Goal: Obtain resource: Download file/media

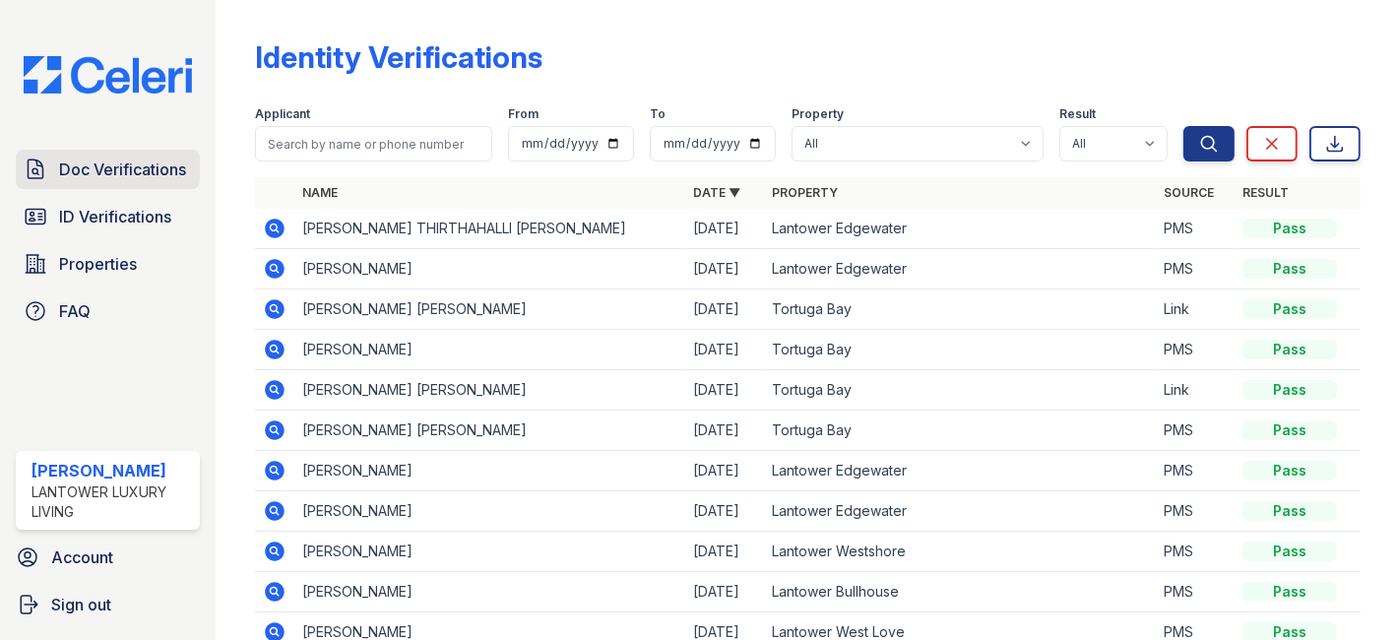
drag, startPoint x: 0, startPoint y: 0, endPoint x: 115, endPoint y: 159, distance: 196.0
click at [115, 159] on span "Doc Verifications" at bounding box center [122, 170] width 127 height 24
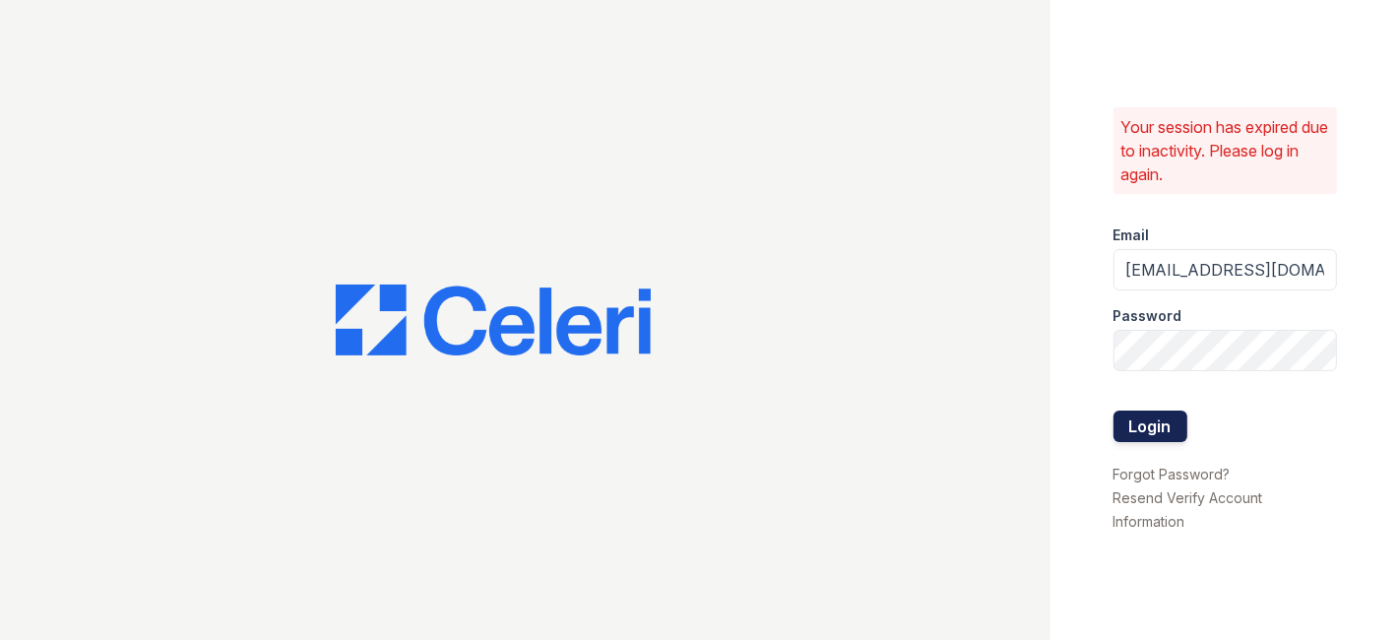
click at [1155, 425] on button "Login" at bounding box center [1151, 427] width 74 height 32
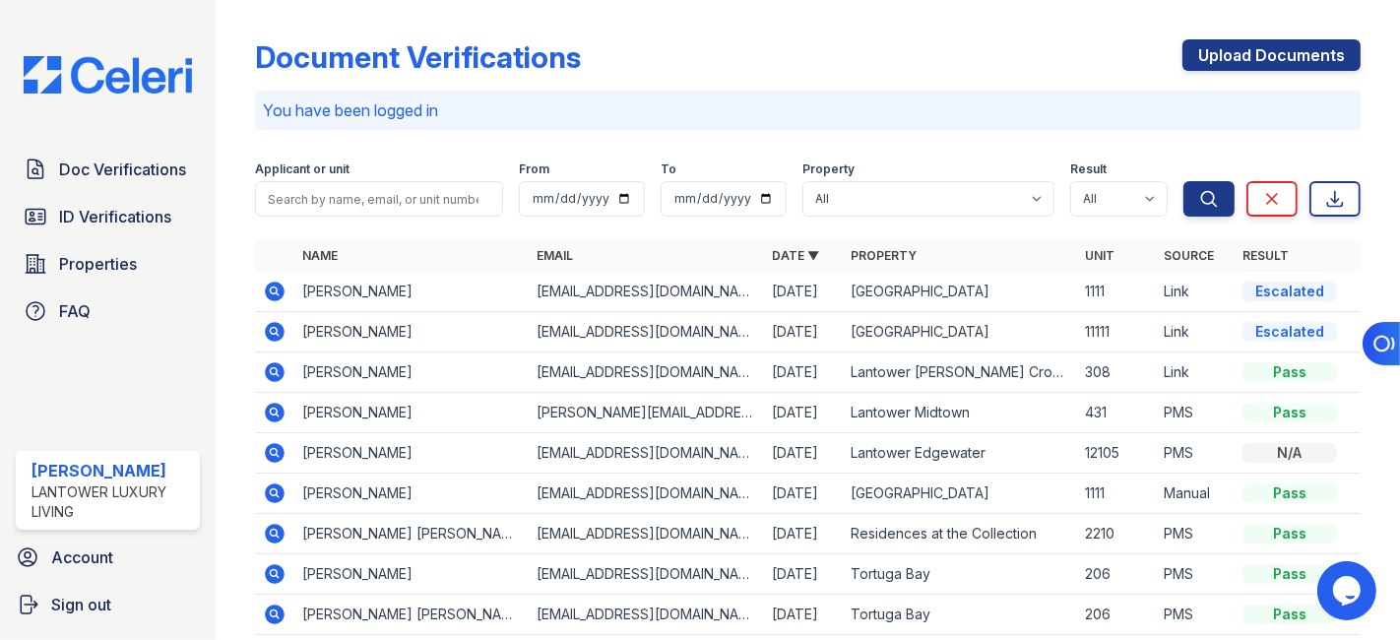
click at [271, 293] on icon at bounding box center [275, 292] width 20 height 20
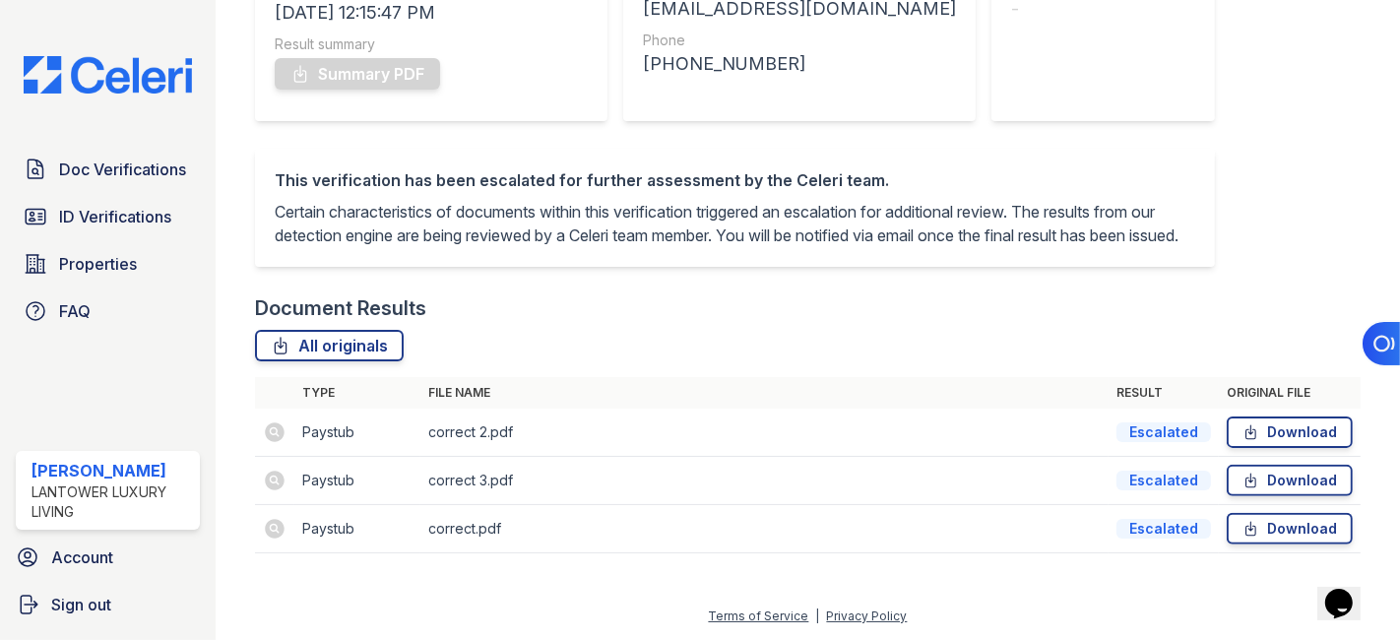
scroll to position [357, 0]
click at [1280, 430] on link "Download" at bounding box center [1290, 433] width 126 height 32
click at [135, 167] on span "Doc Verifications" at bounding box center [122, 170] width 127 height 24
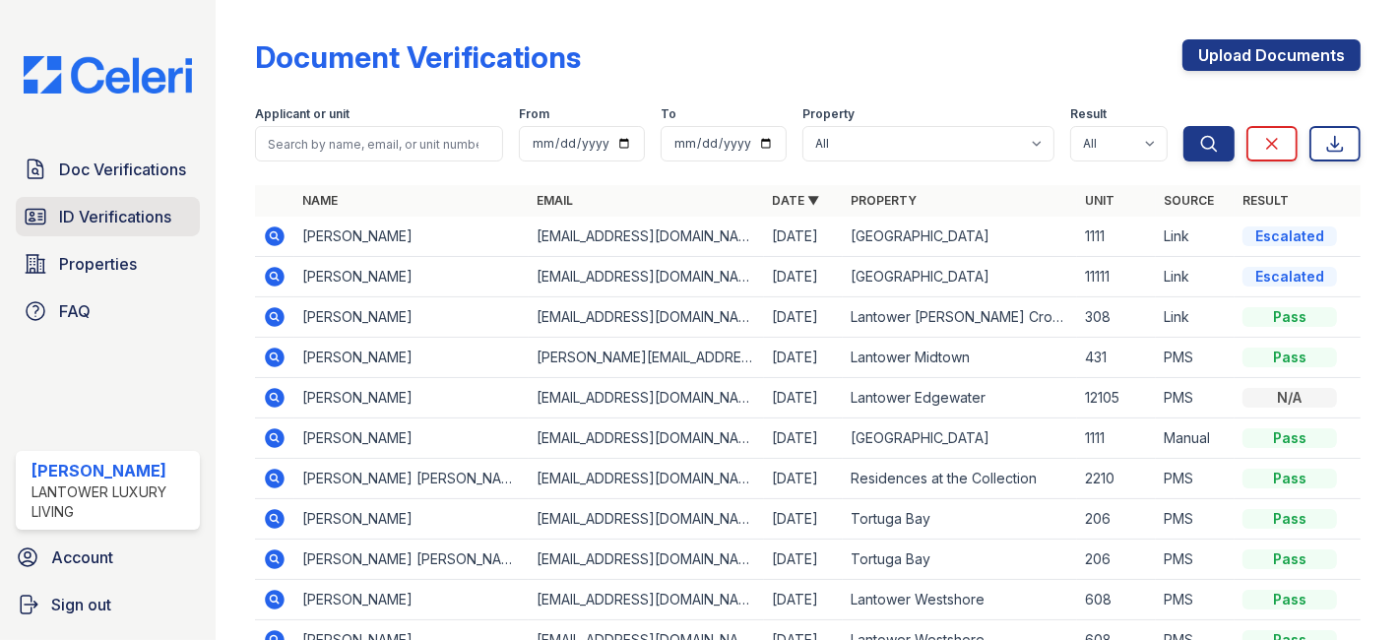
click at [90, 207] on span "ID Verifications" at bounding box center [115, 217] width 112 height 24
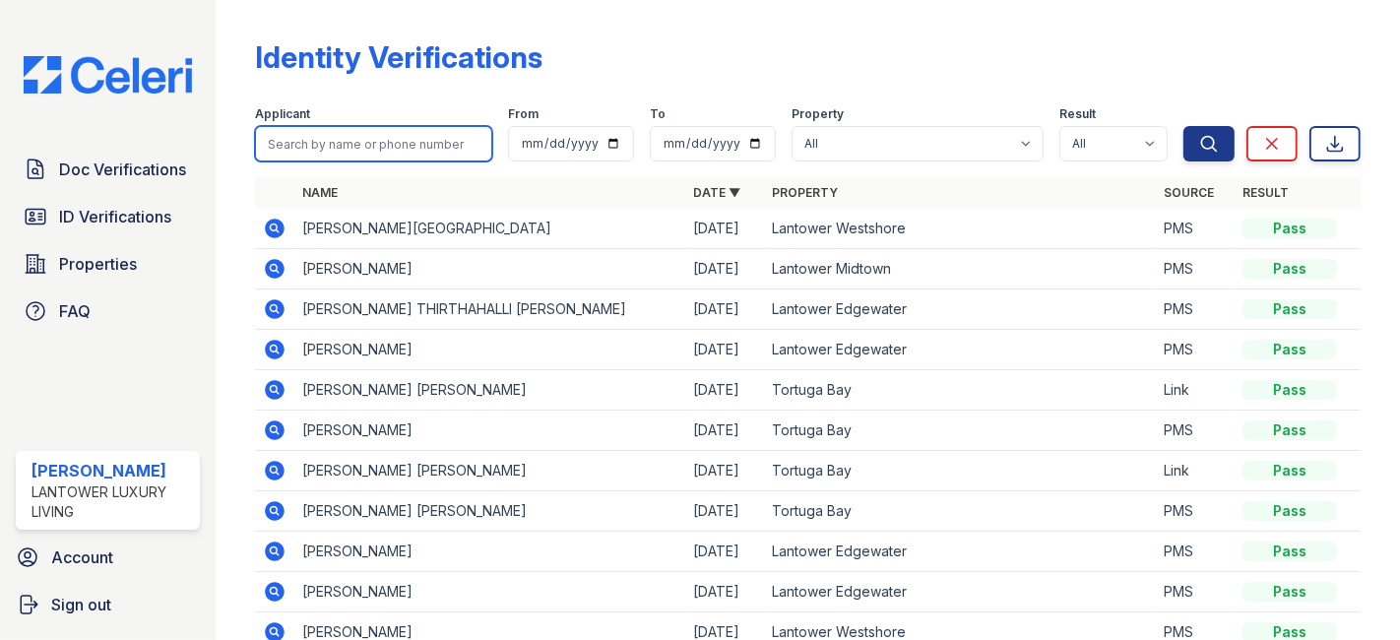
click at [354, 145] on input "search" at bounding box center [373, 143] width 237 height 35
type input "angela"
click at [1184, 126] on button "Search" at bounding box center [1209, 143] width 51 height 35
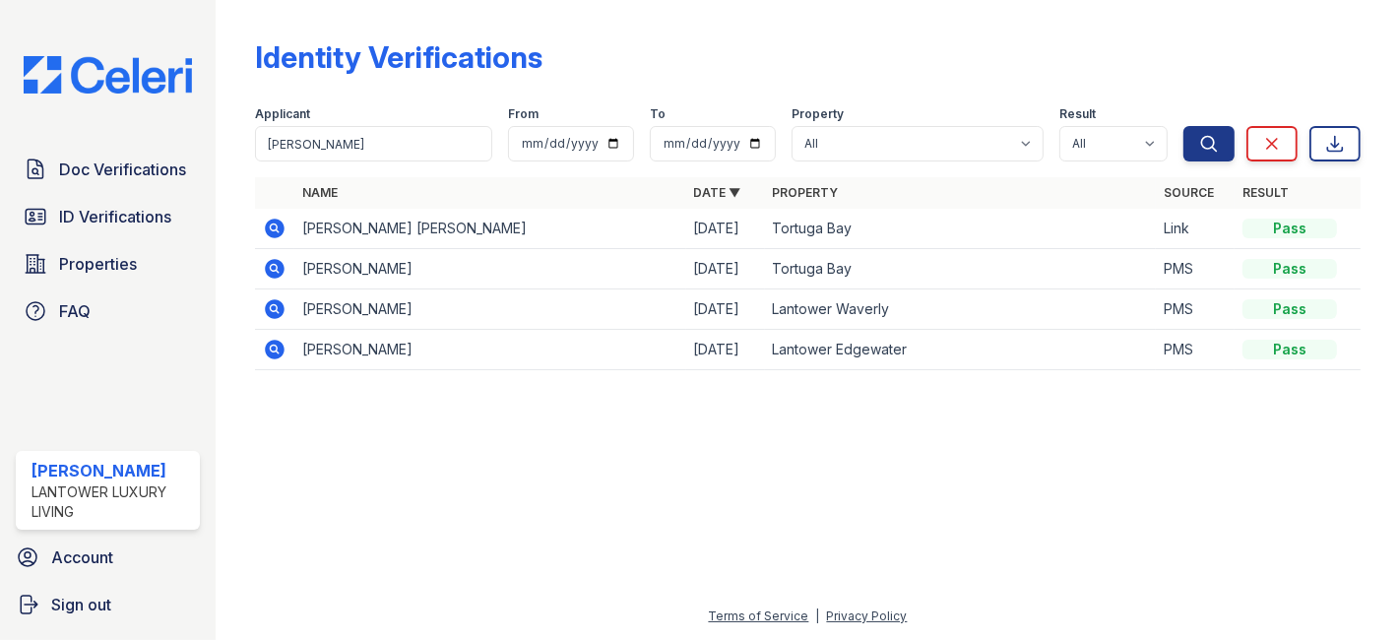
click at [278, 223] on icon at bounding box center [275, 229] width 20 height 20
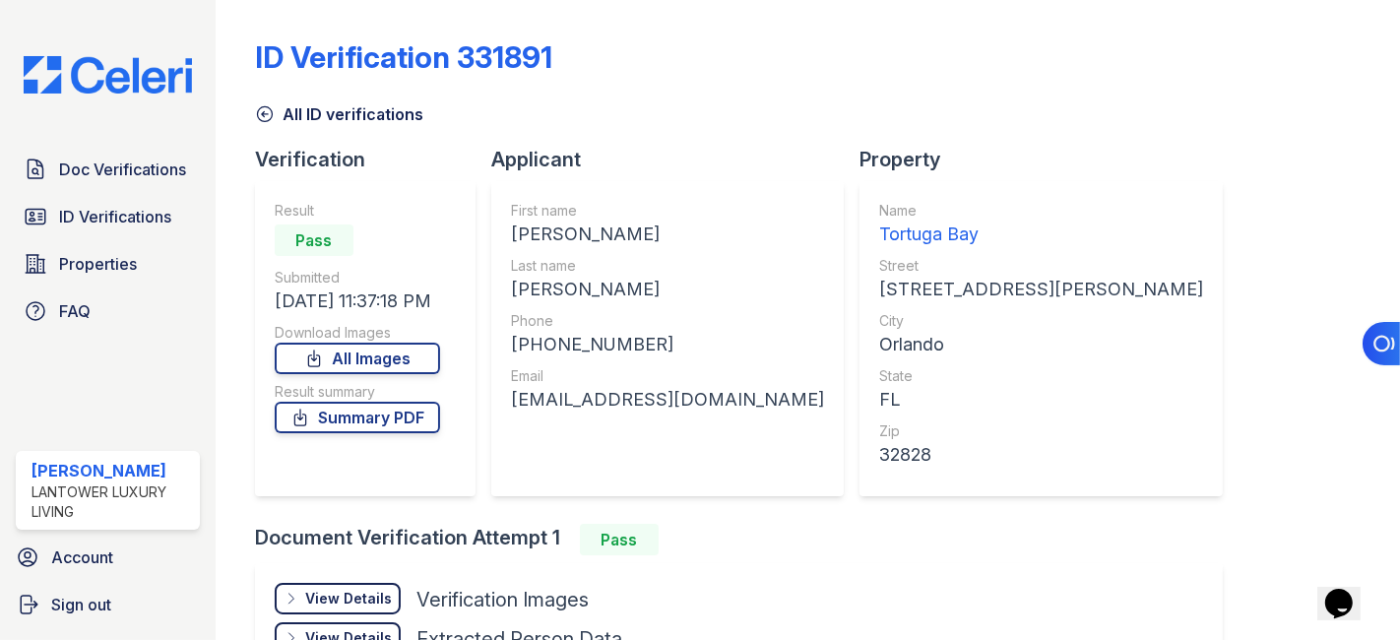
click at [359, 589] on div "View Details" at bounding box center [348, 599] width 87 height 20
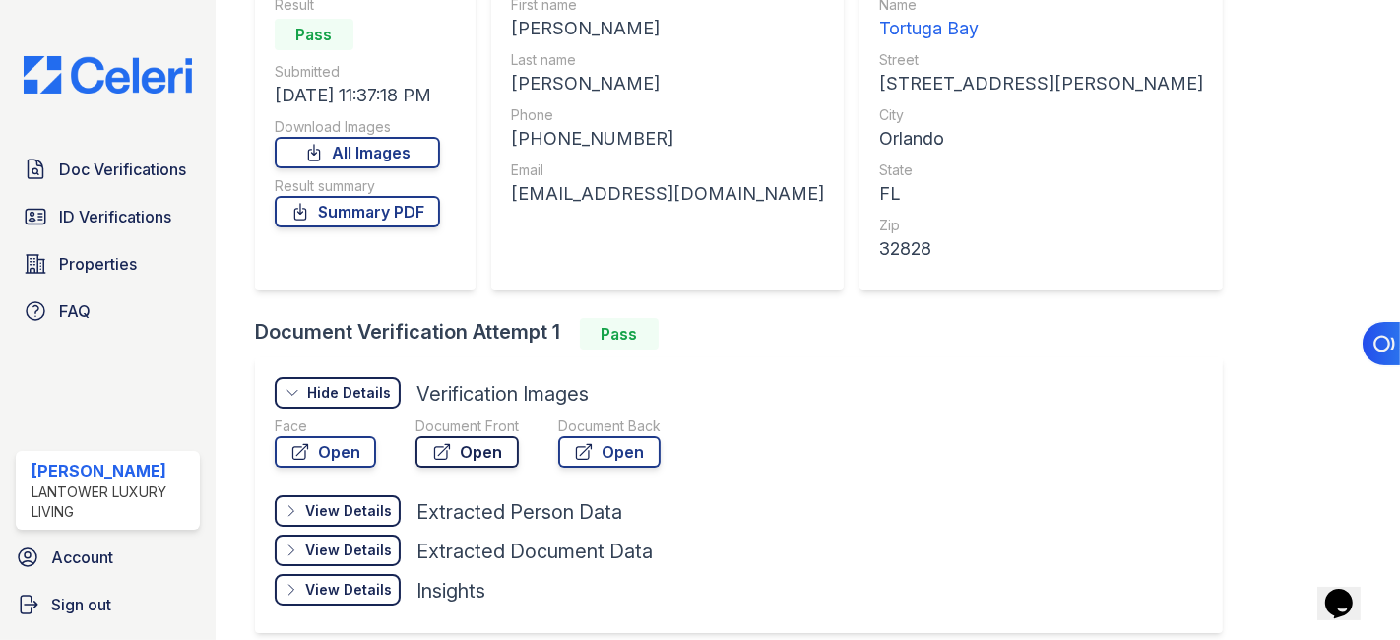
scroll to position [219, 0]
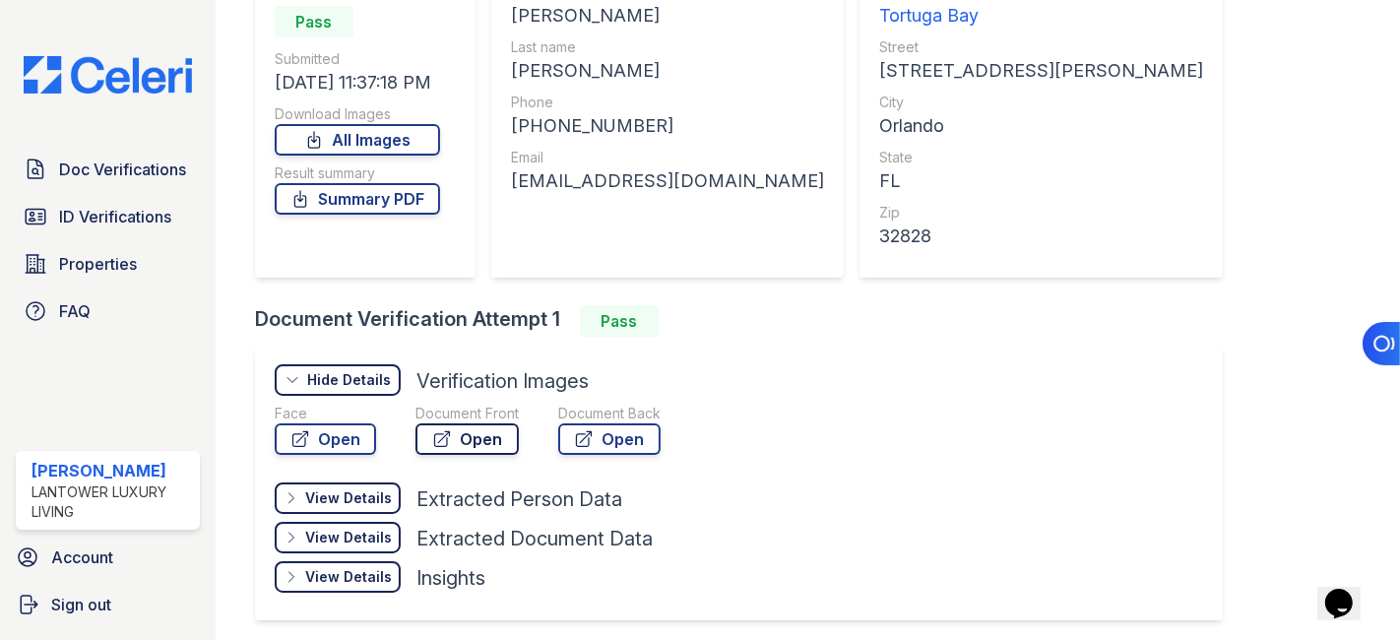
click at [460, 445] on link "Open" at bounding box center [467, 439] width 103 height 32
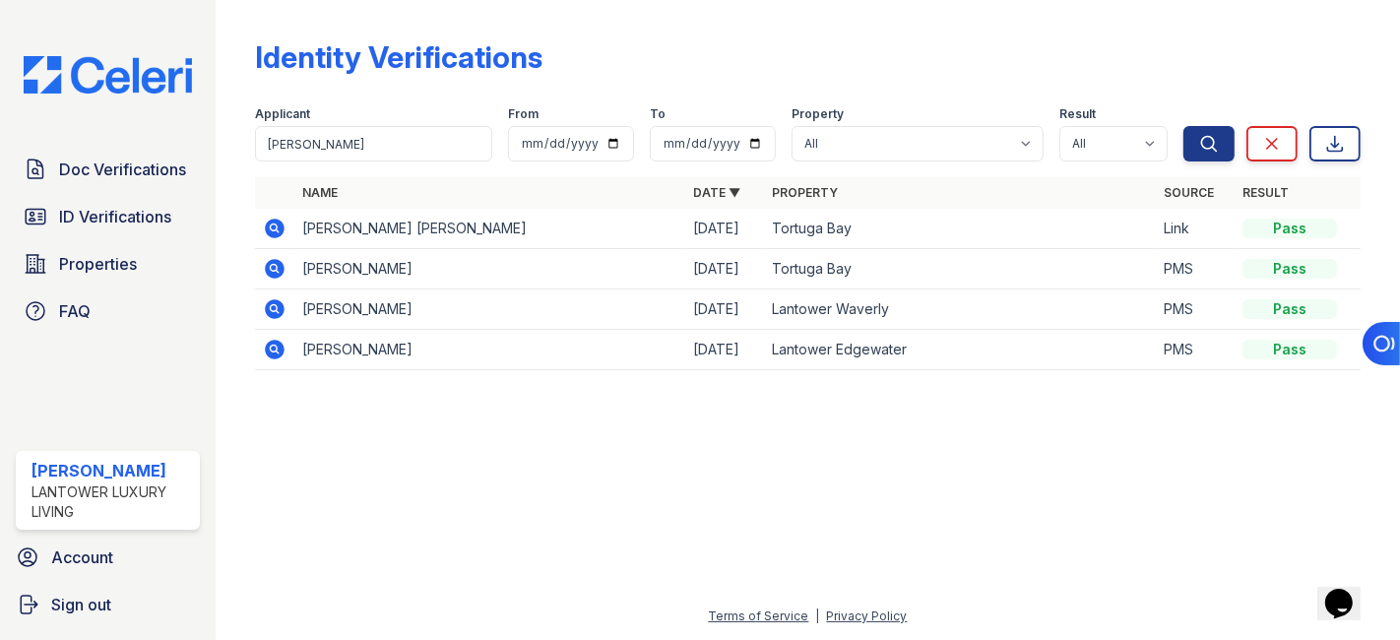
click at [273, 268] on icon at bounding box center [273, 267] width 5 height 5
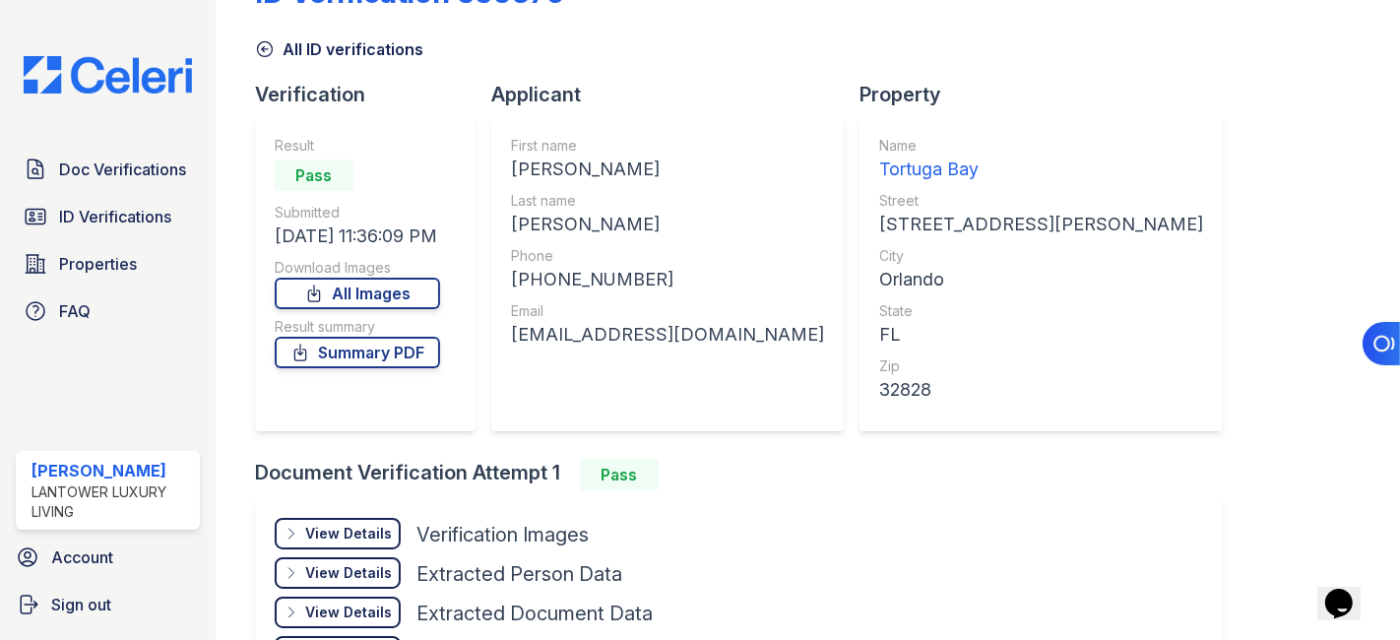
scroll to position [109, 0]
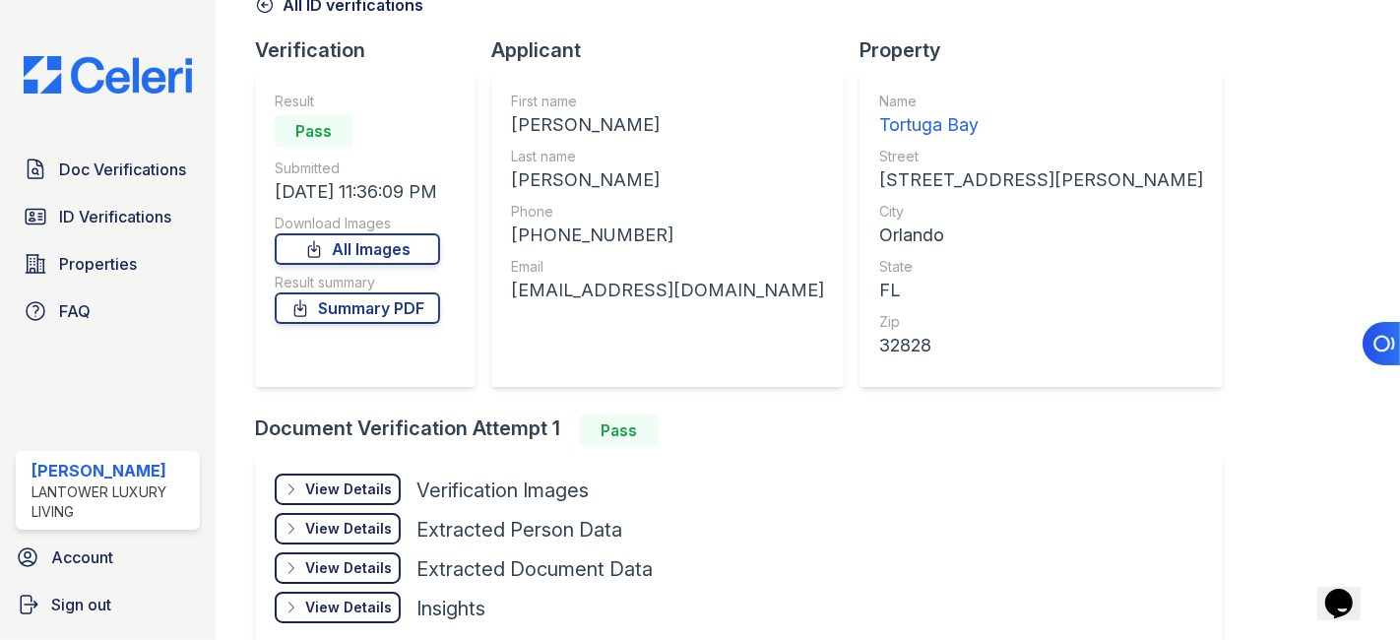
click at [342, 486] on div "View Details" at bounding box center [348, 490] width 87 height 20
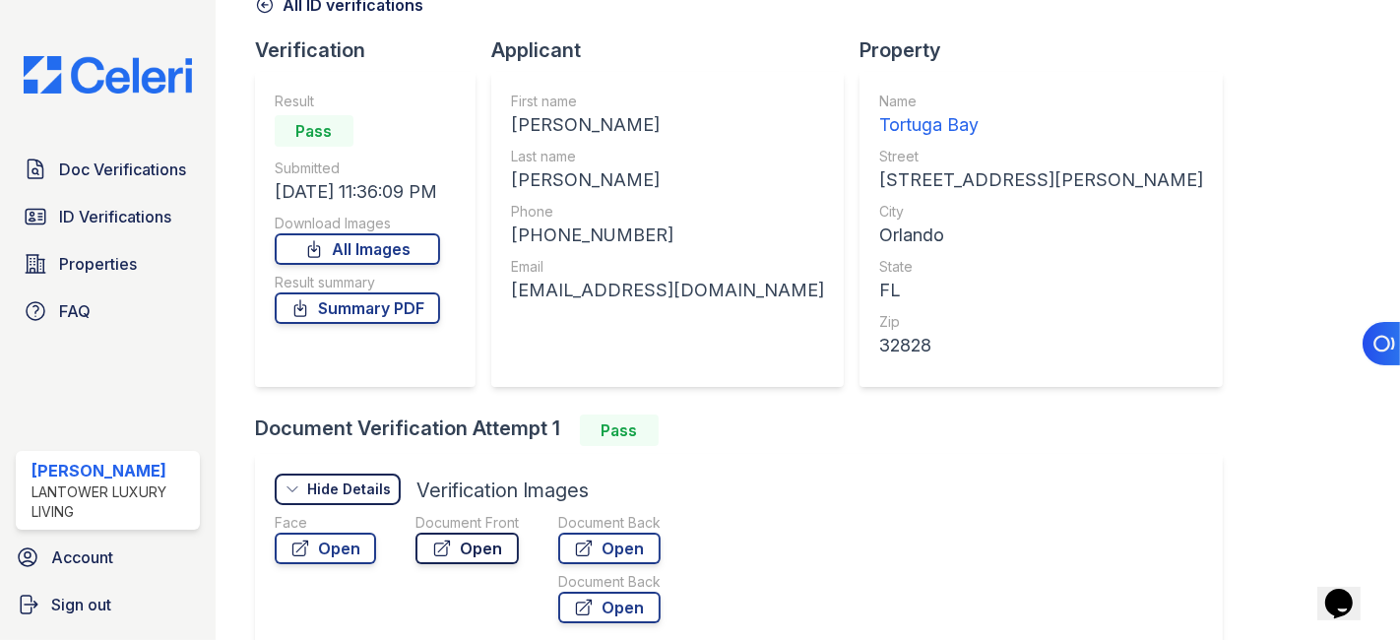
click at [475, 544] on link "Open" at bounding box center [467, 549] width 103 height 32
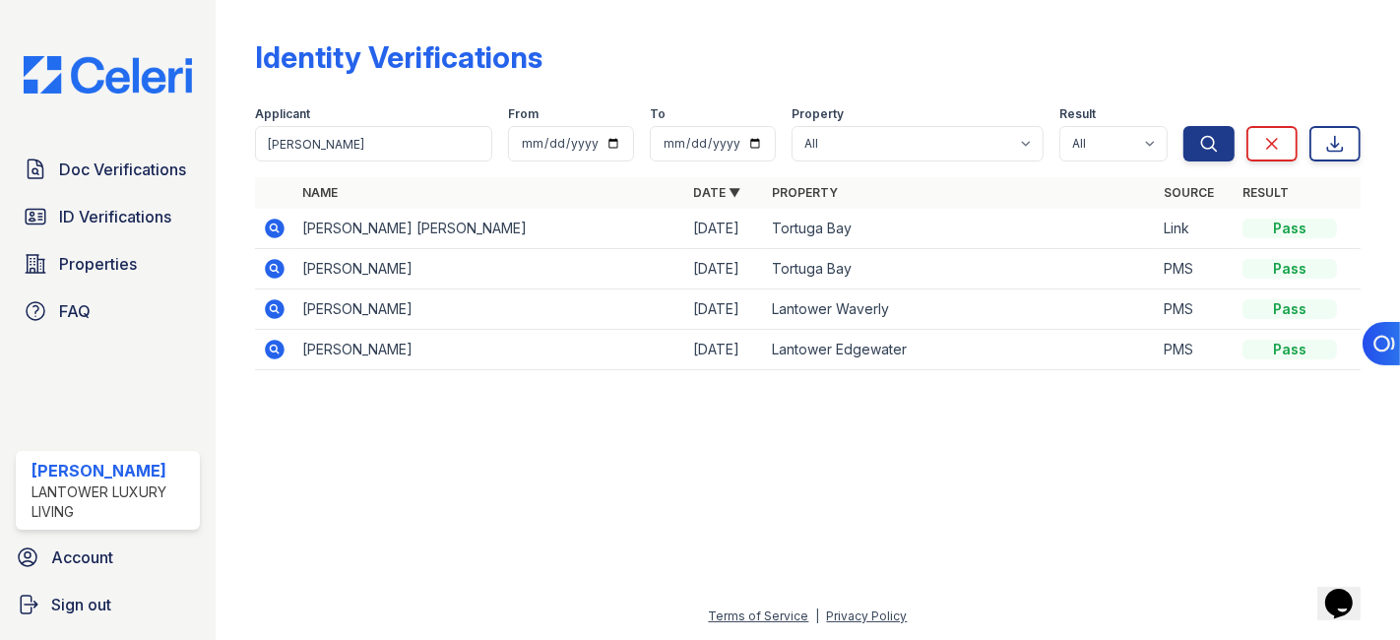
drag, startPoint x: 129, startPoint y: 169, endPoint x: 230, endPoint y: 4, distance: 194.0
click at [129, 169] on span "Doc Verifications" at bounding box center [122, 170] width 127 height 24
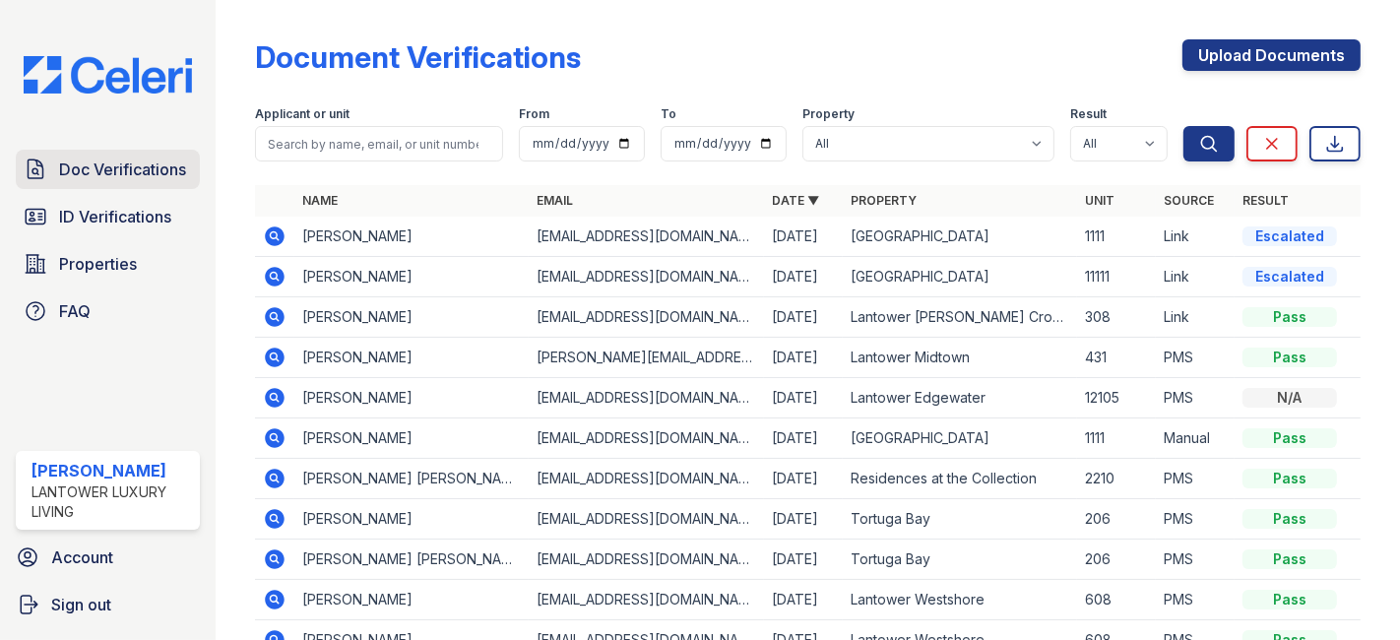
click at [90, 175] on span "Doc Verifications" at bounding box center [122, 170] width 127 height 24
click at [273, 276] on icon at bounding box center [273, 275] width 5 height 5
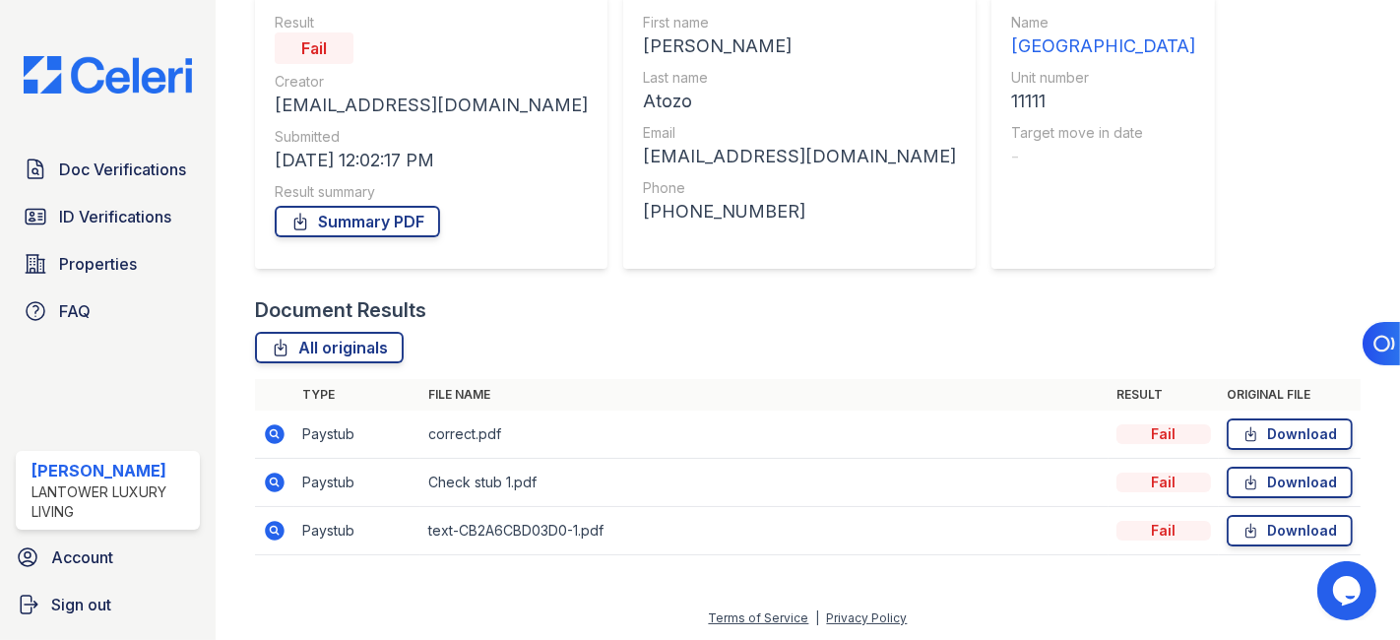
scroll to position [188, 0]
click at [278, 530] on icon at bounding box center [275, 531] width 20 height 20
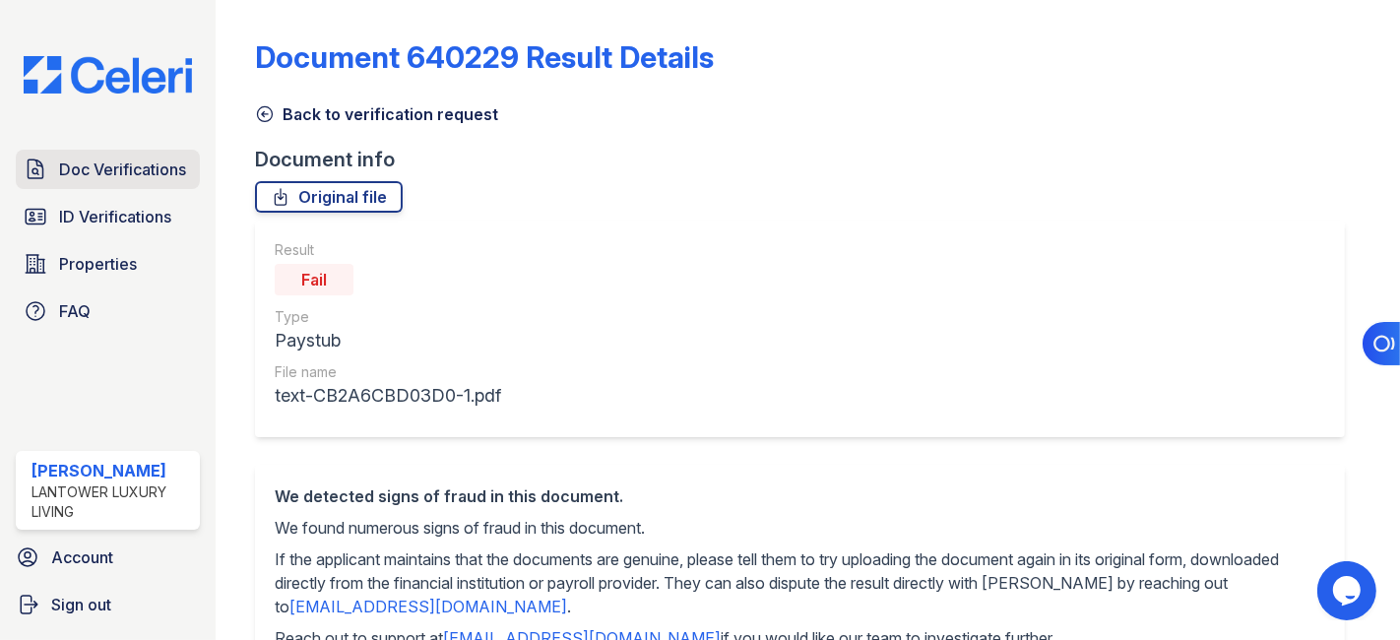
click at [101, 172] on span "Doc Verifications" at bounding box center [122, 170] width 127 height 24
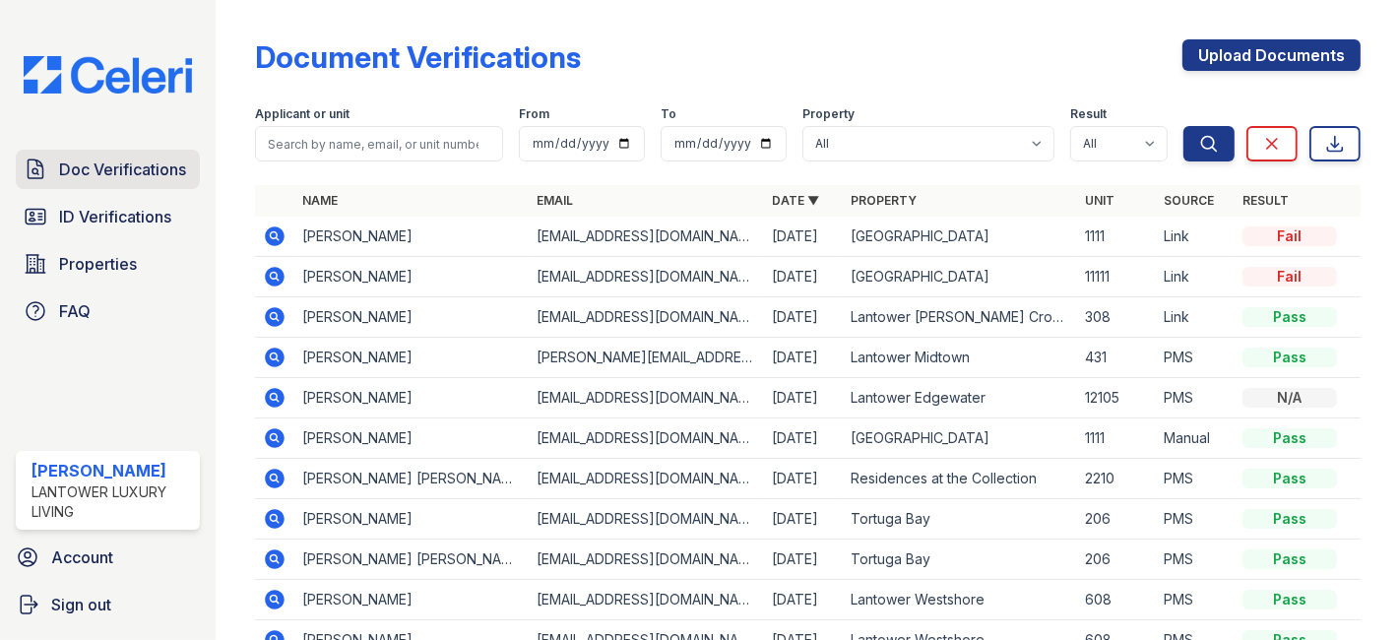
click at [87, 158] on span "Doc Verifications" at bounding box center [122, 170] width 127 height 24
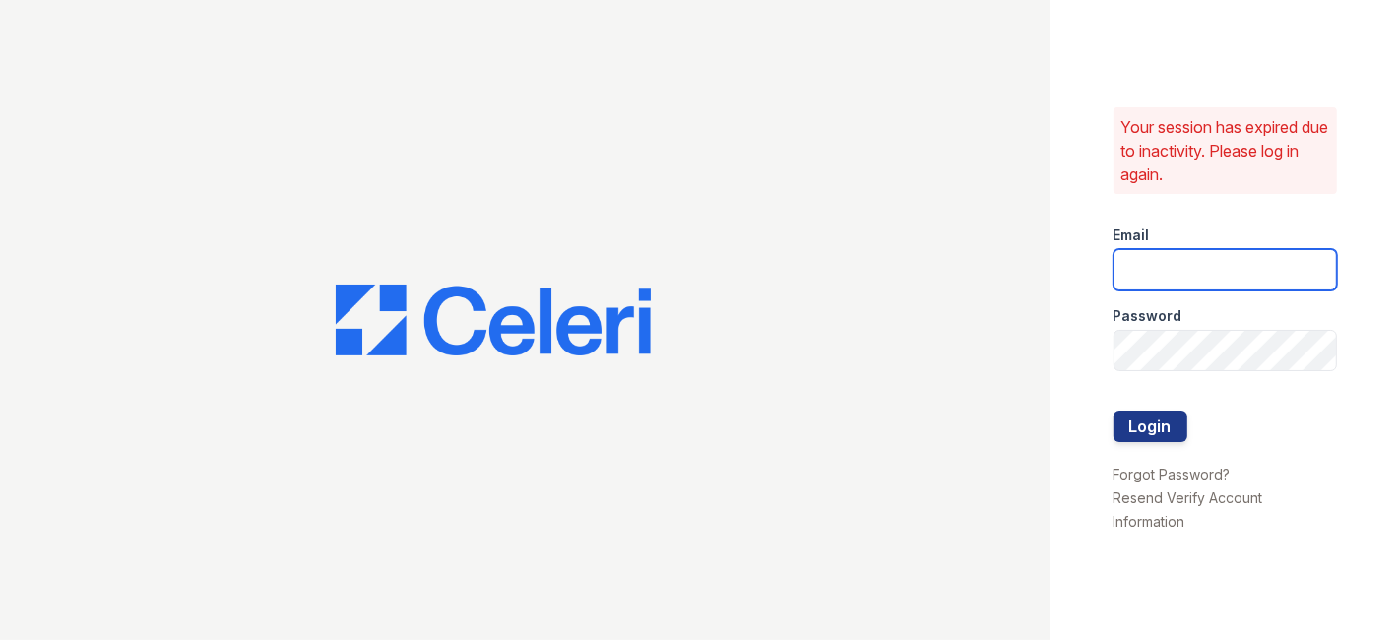
type input "cruiz@lantowerliving.com"
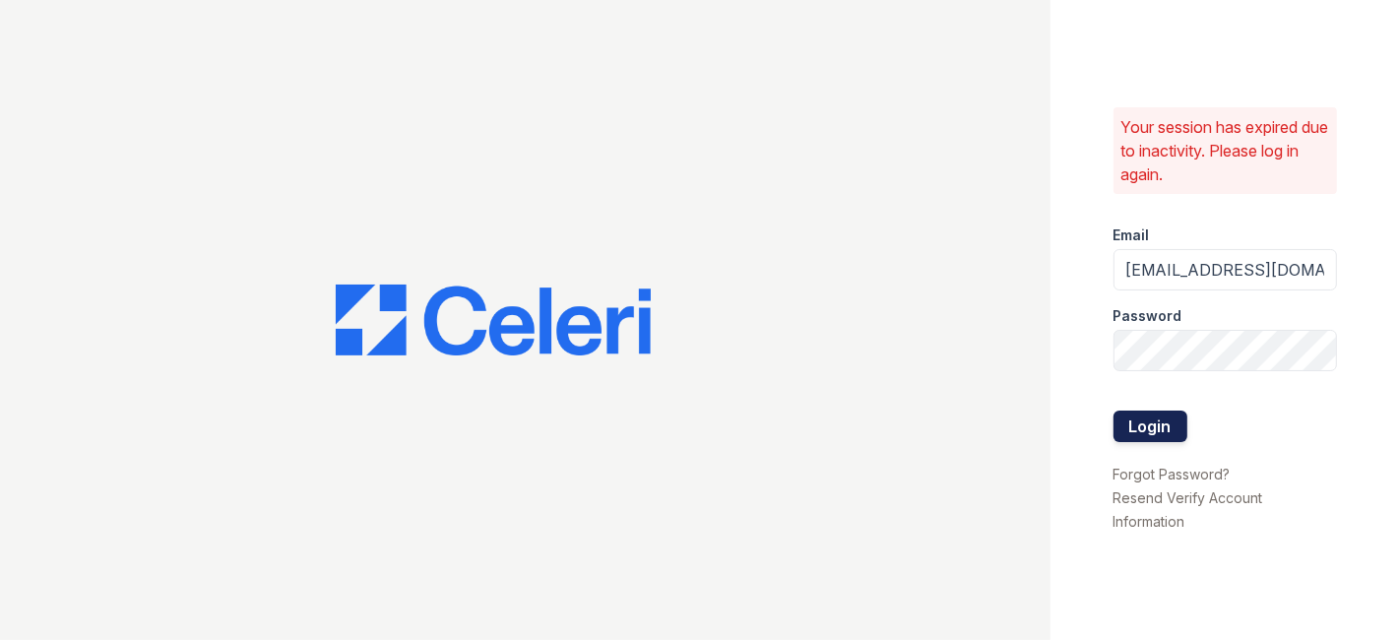
click at [1147, 430] on button "Login" at bounding box center [1151, 427] width 74 height 32
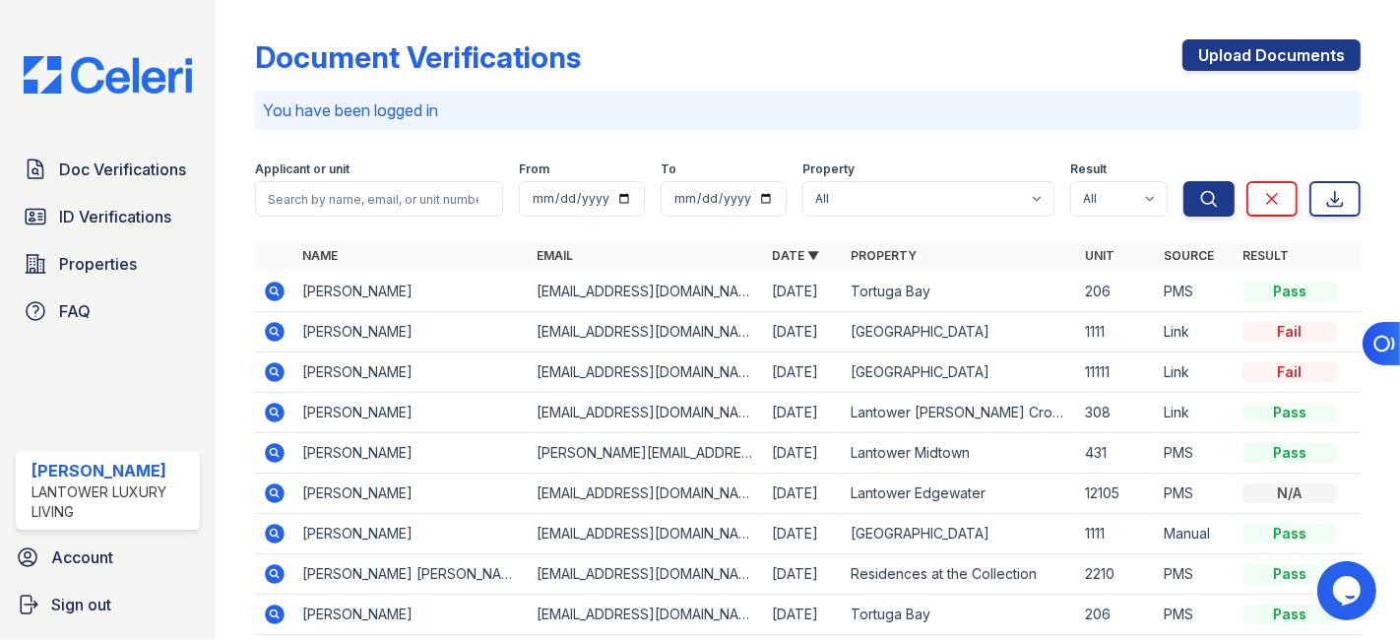
click at [278, 286] on icon at bounding box center [275, 292] width 20 height 20
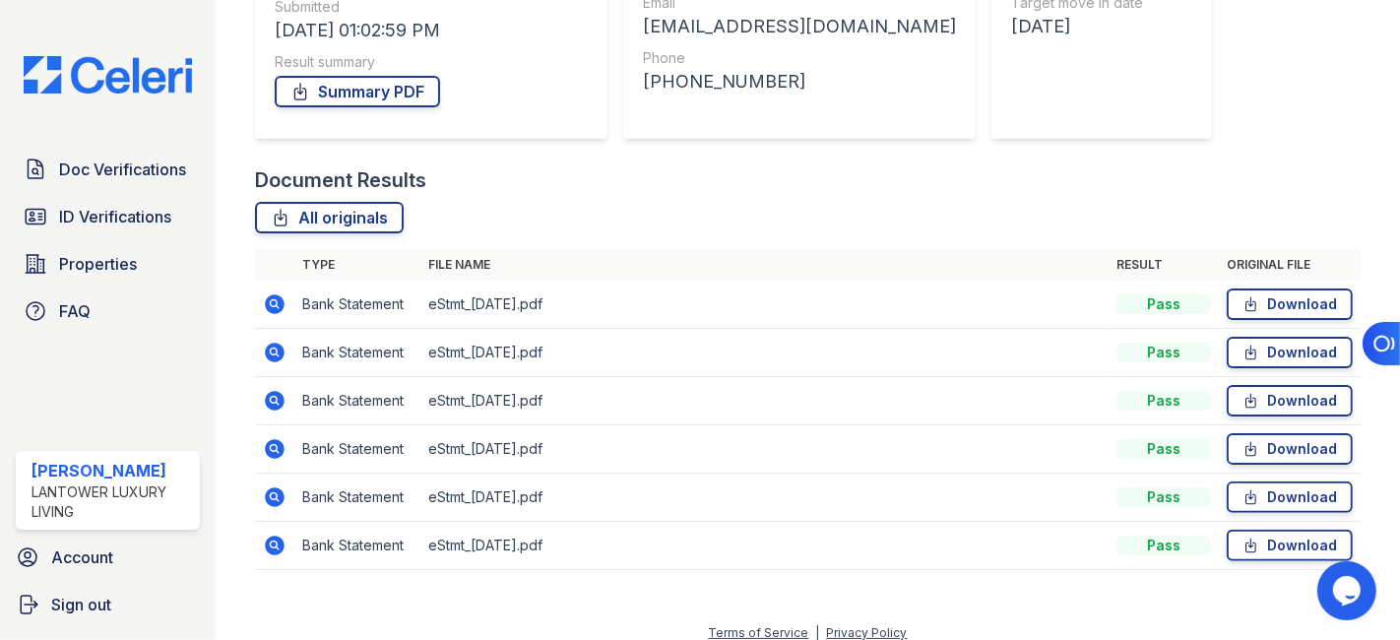
scroll to position [328, 0]
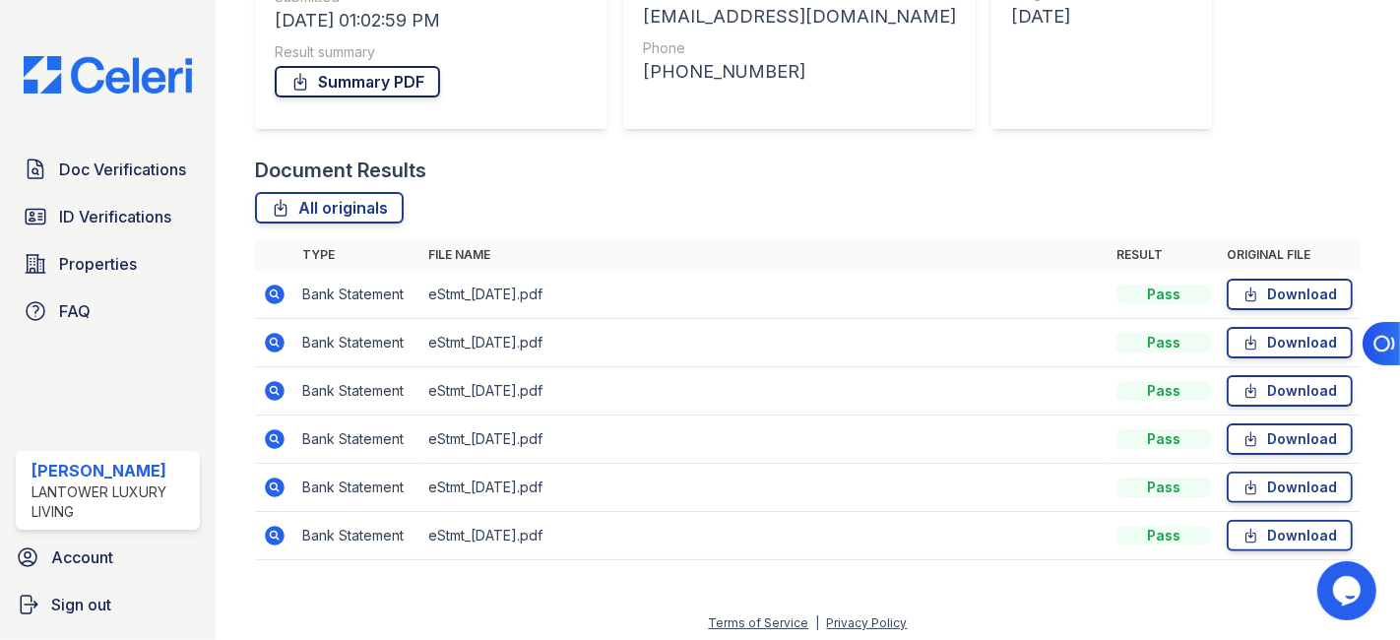
click at [373, 83] on link "Summary PDF" at bounding box center [357, 82] width 165 height 32
click at [1287, 288] on link "Download" at bounding box center [1290, 295] width 126 height 32
click at [1249, 339] on link "Download" at bounding box center [1290, 343] width 126 height 32
click at [1255, 389] on link "Download" at bounding box center [1290, 391] width 126 height 32
click at [1274, 432] on link "Download" at bounding box center [1290, 439] width 126 height 32
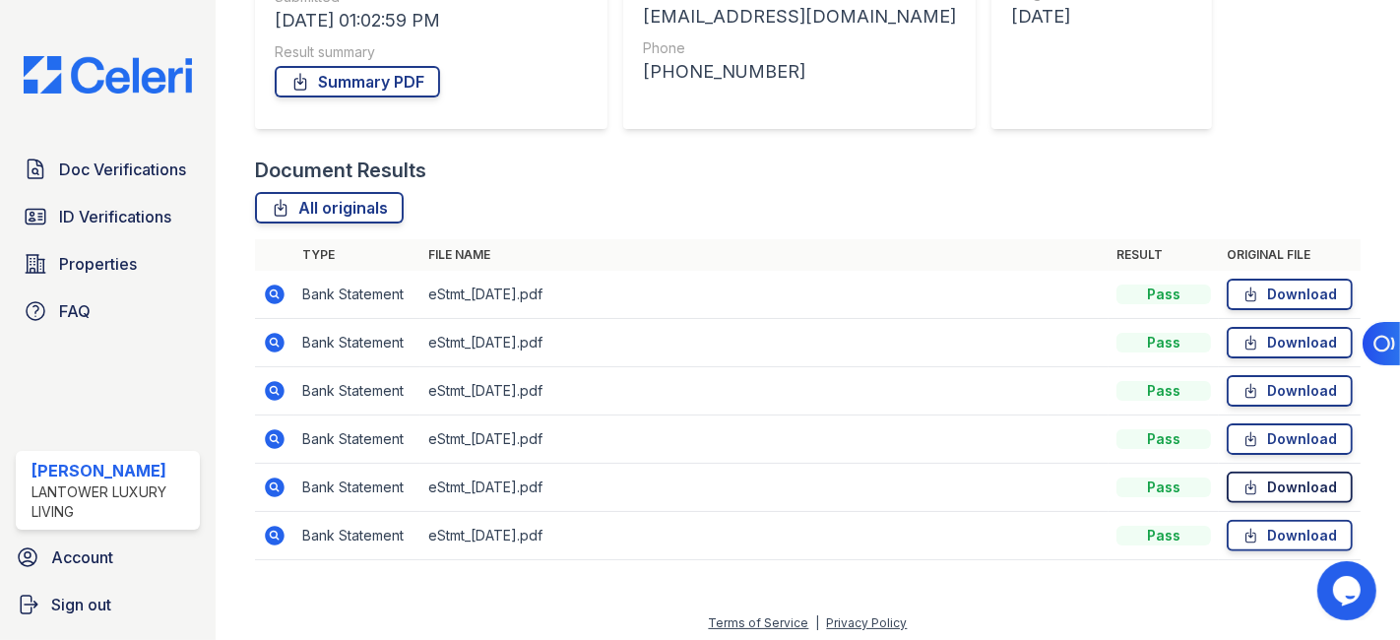
click at [1280, 489] on link "Download" at bounding box center [1290, 488] width 126 height 32
click at [1270, 530] on link "Download" at bounding box center [1290, 536] width 126 height 32
click at [91, 214] on span "ID Verifications" at bounding box center [115, 217] width 112 height 24
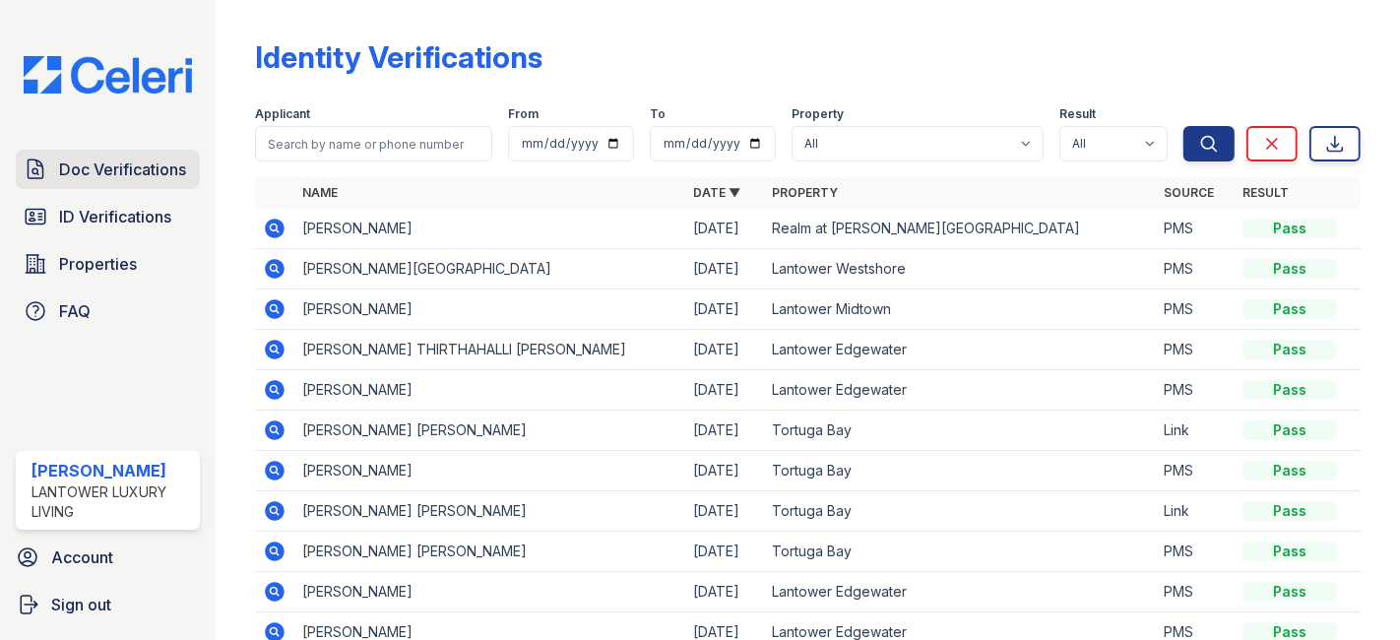
click at [115, 167] on span "Doc Verifications" at bounding box center [122, 170] width 127 height 24
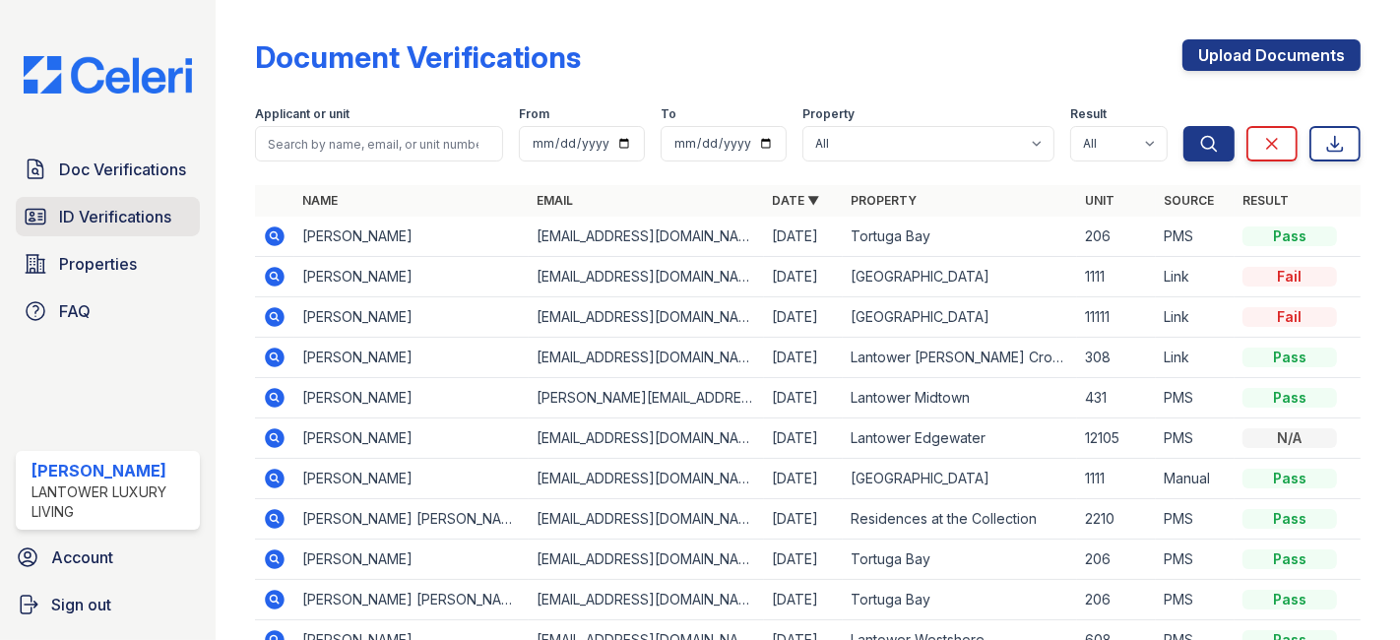
click at [108, 215] on span "ID Verifications" at bounding box center [115, 217] width 112 height 24
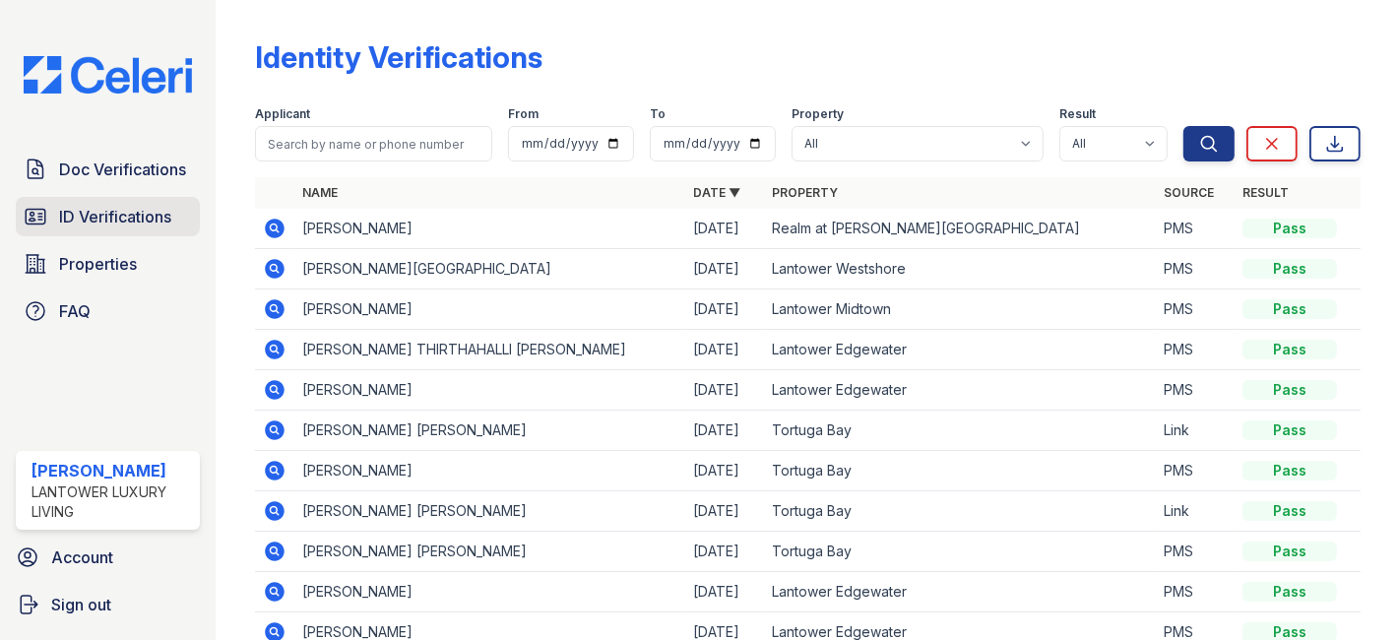
click at [98, 204] on link "ID Verifications" at bounding box center [108, 216] width 184 height 39
click at [98, 167] on span "Doc Verifications" at bounding box center [122, 170] width 127 height 24
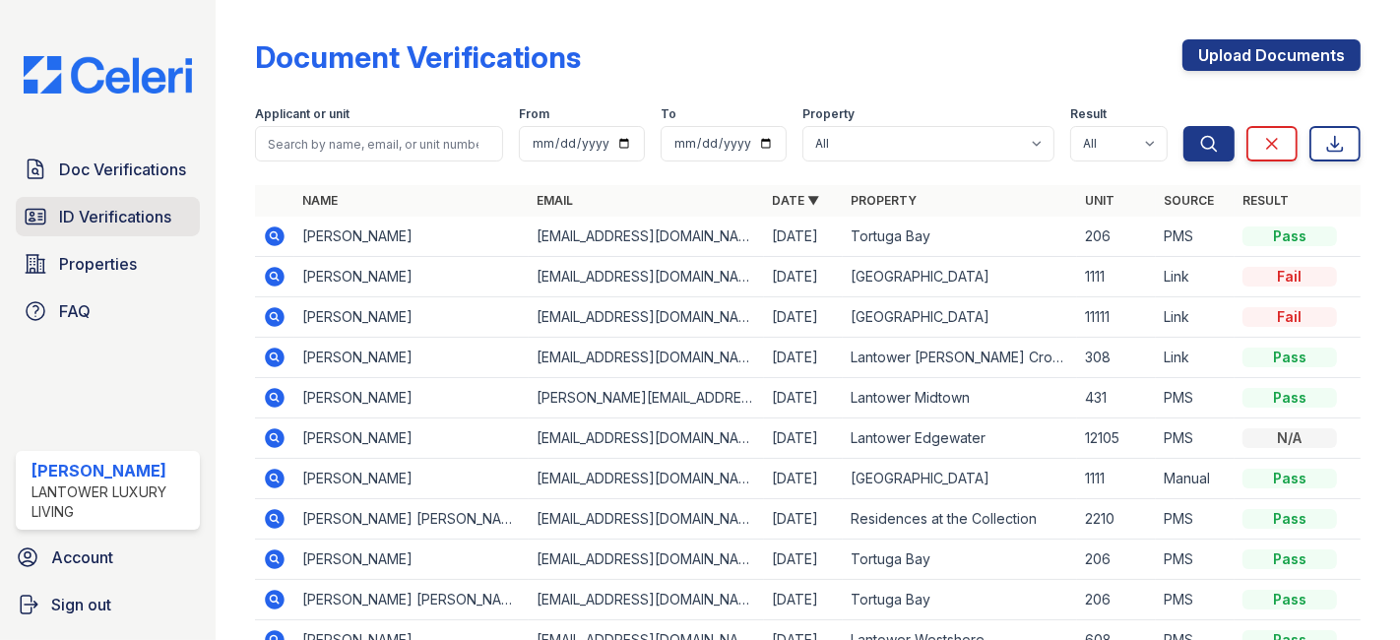
click at [116, 216] on span "ID Verifications" at bounding box center [115, 217] width 112 height 24
